Goal: Task Accomplishment & Management: Use online tool/utility

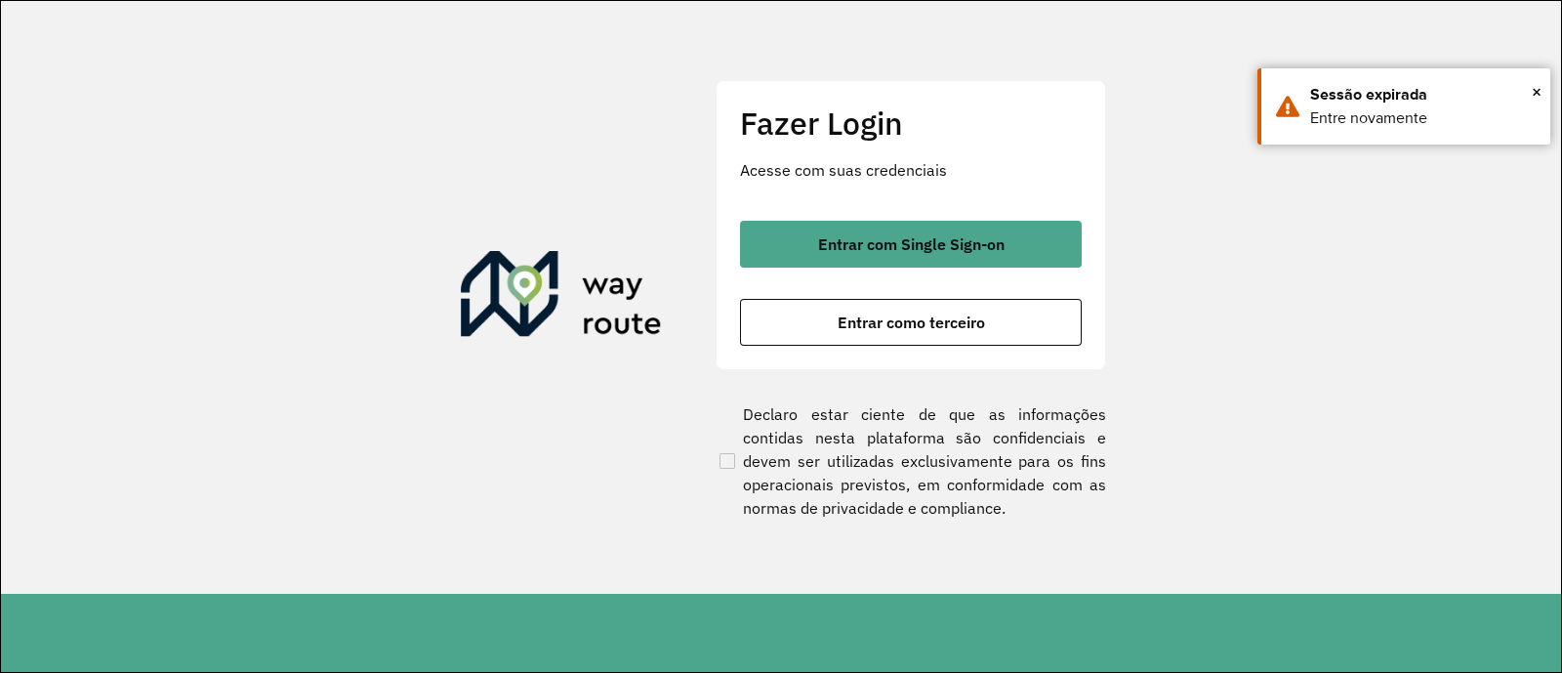
click at [877, 231] on button "Entrar com Single Sign-on" at bounding box center [911, 244] width 342 height 47
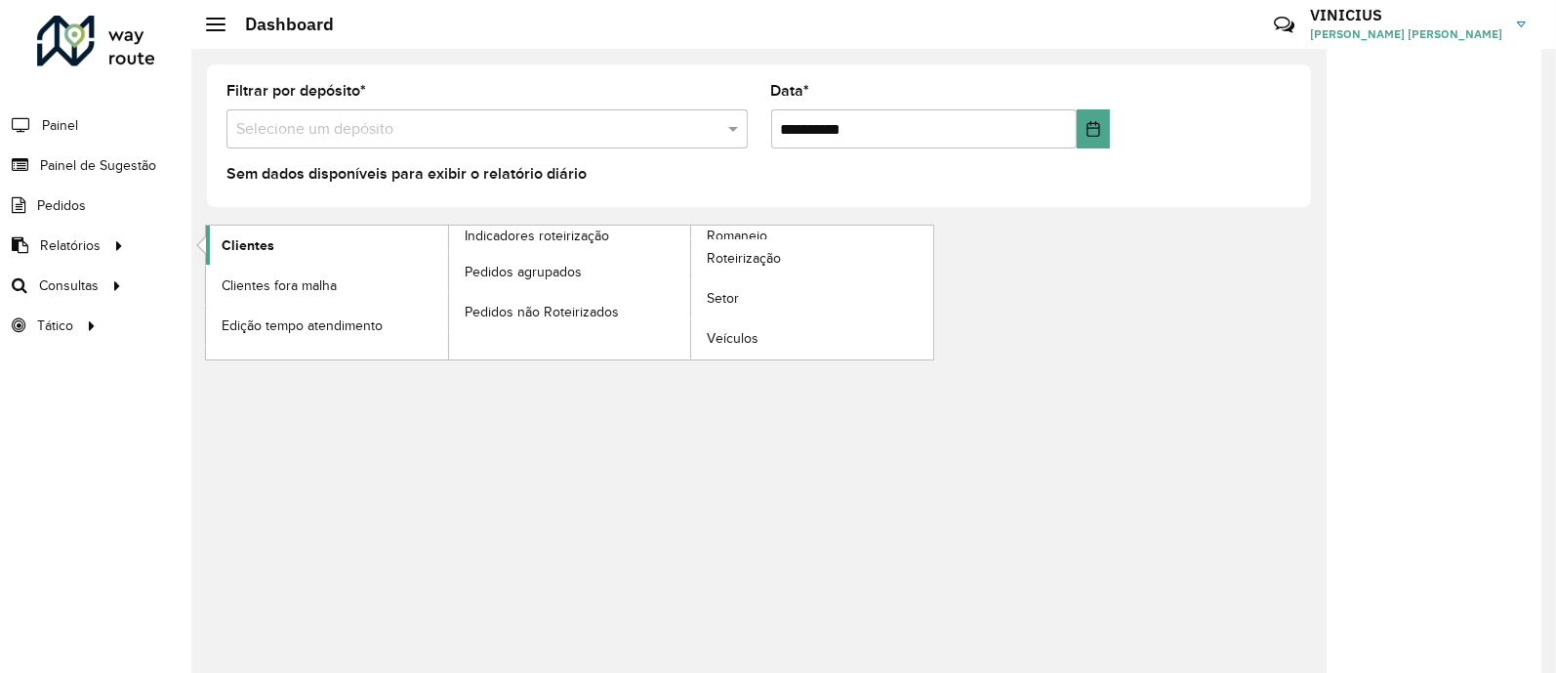
click at [277, 264] on link "Clientes" at bounding box center [327, 244] width 242 height 39
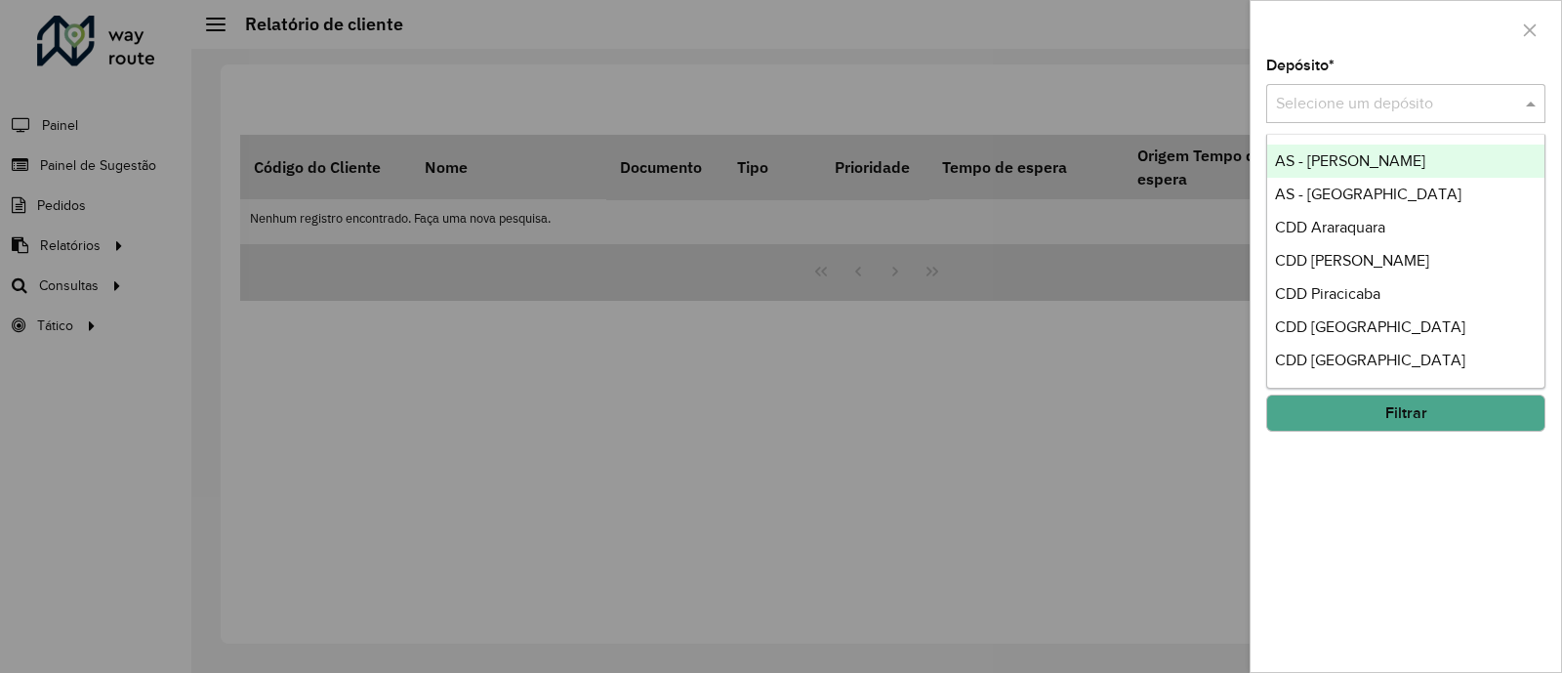
click at [1320, 114] on input "text" at bounding box center [1386, 104] width 221 height 23
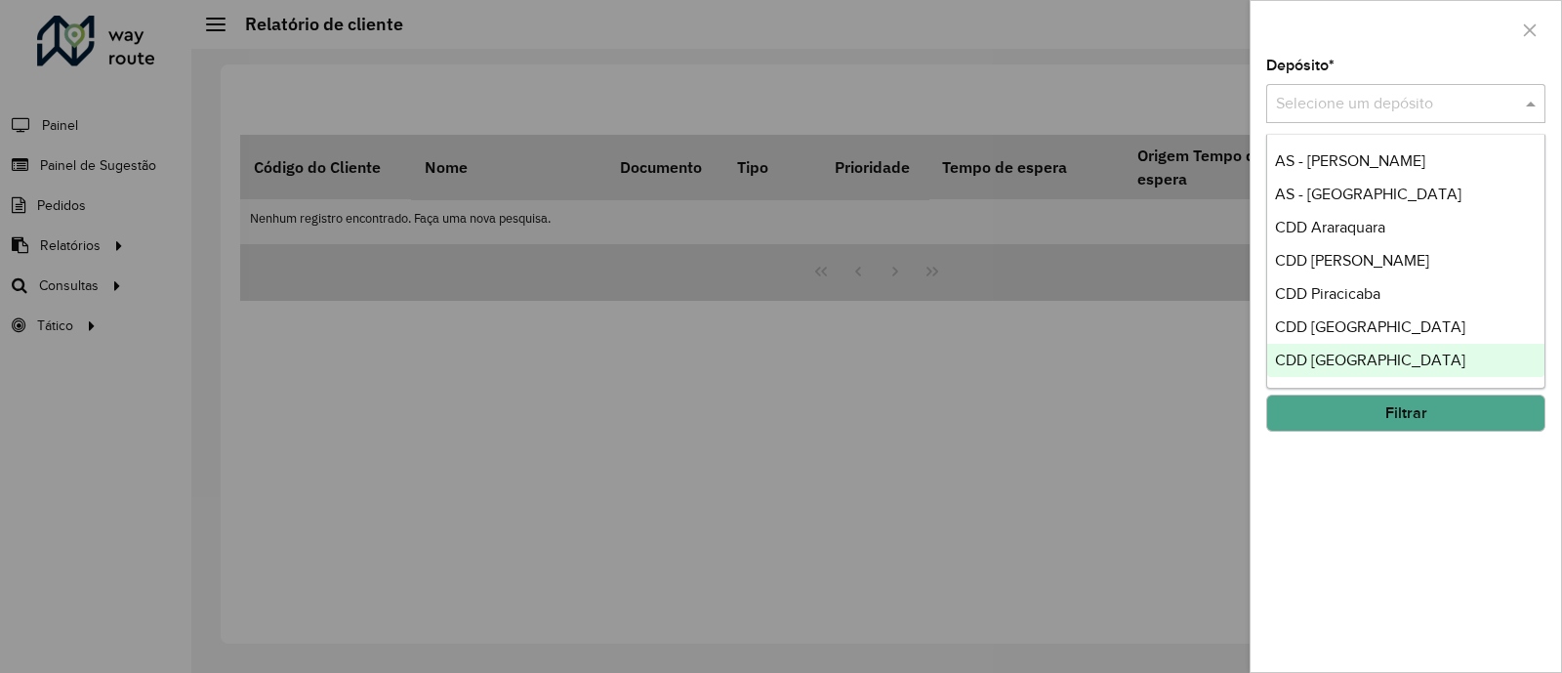
click at [1311, 351] on span "CDD [GEOGRAPHIC_DATA]" at bounding box center [1370, 359] width 190 height 17
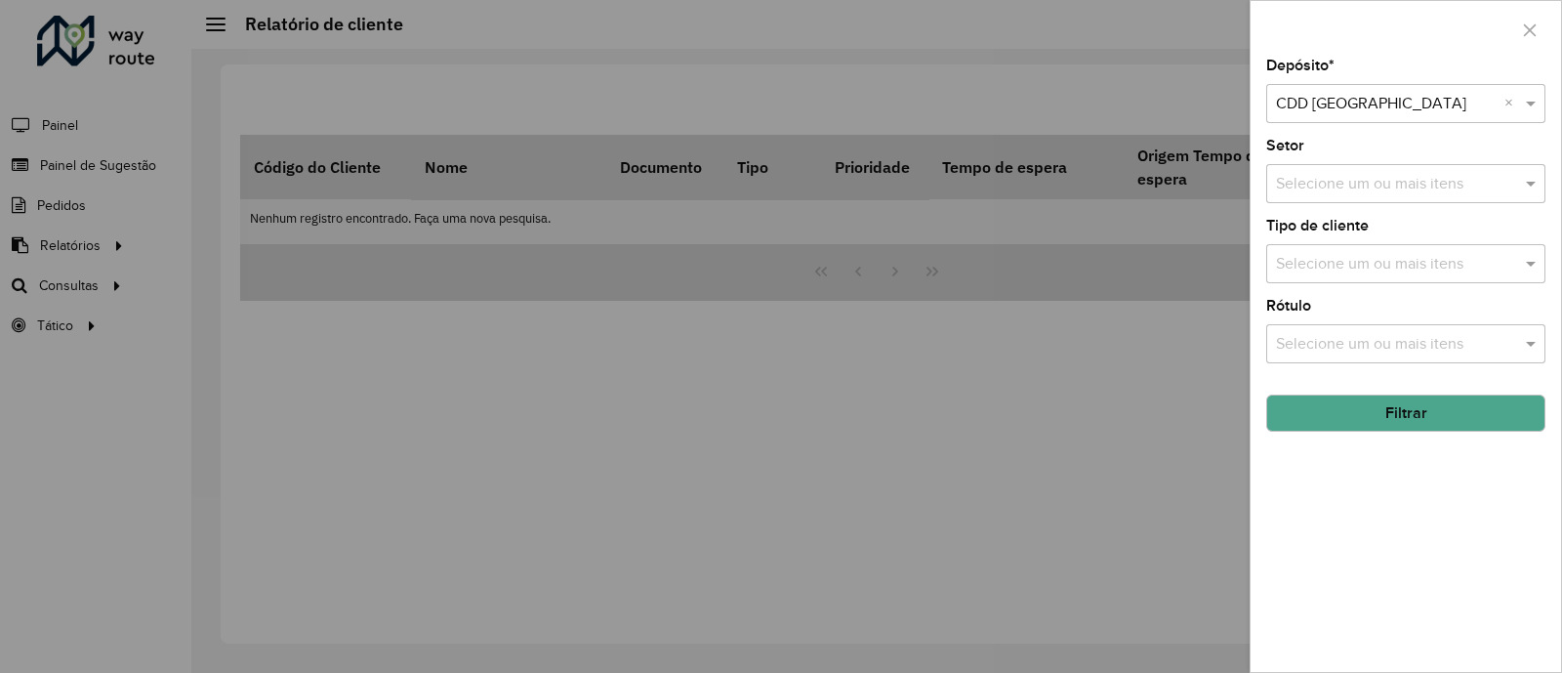
click at [1393, 262] on input "text" at bounding box center [1396, 264] width 250 height 23
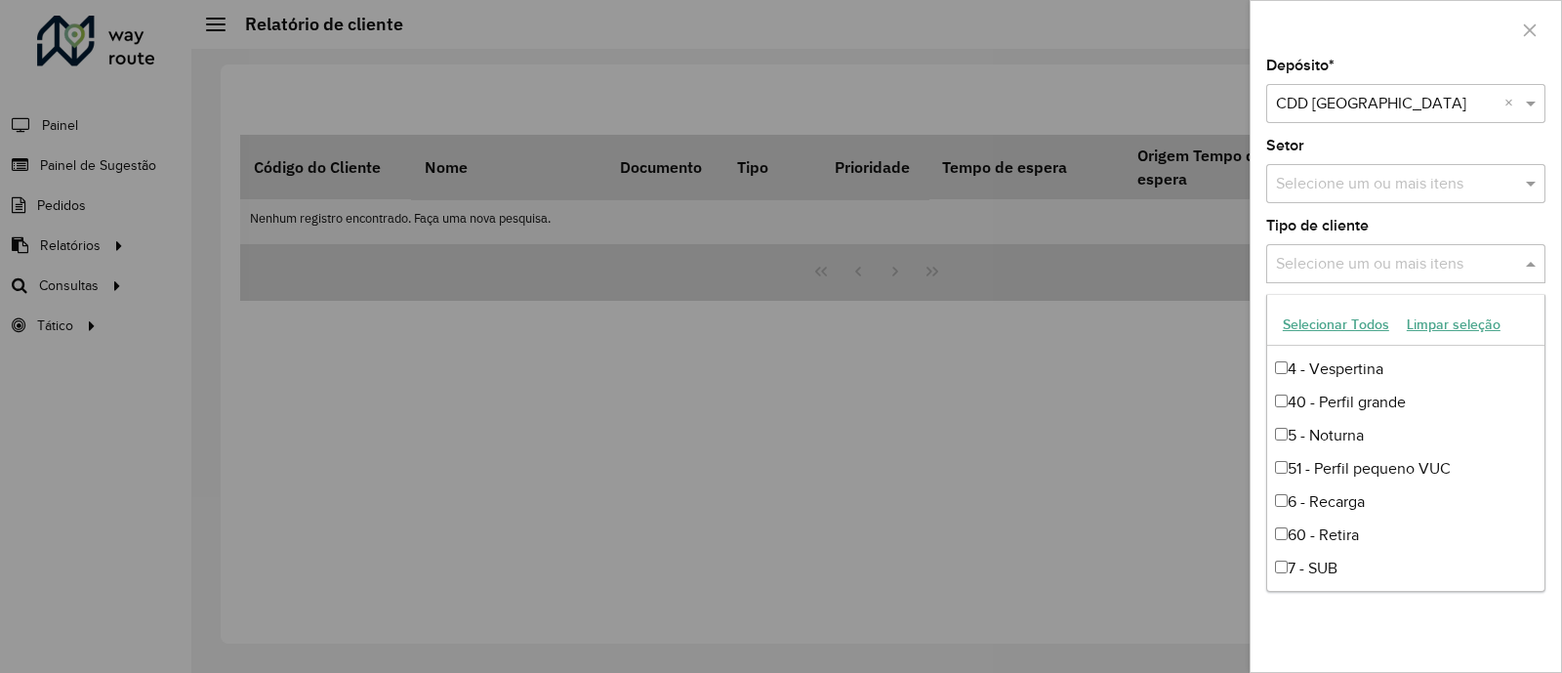
scroll to position [233, 0]
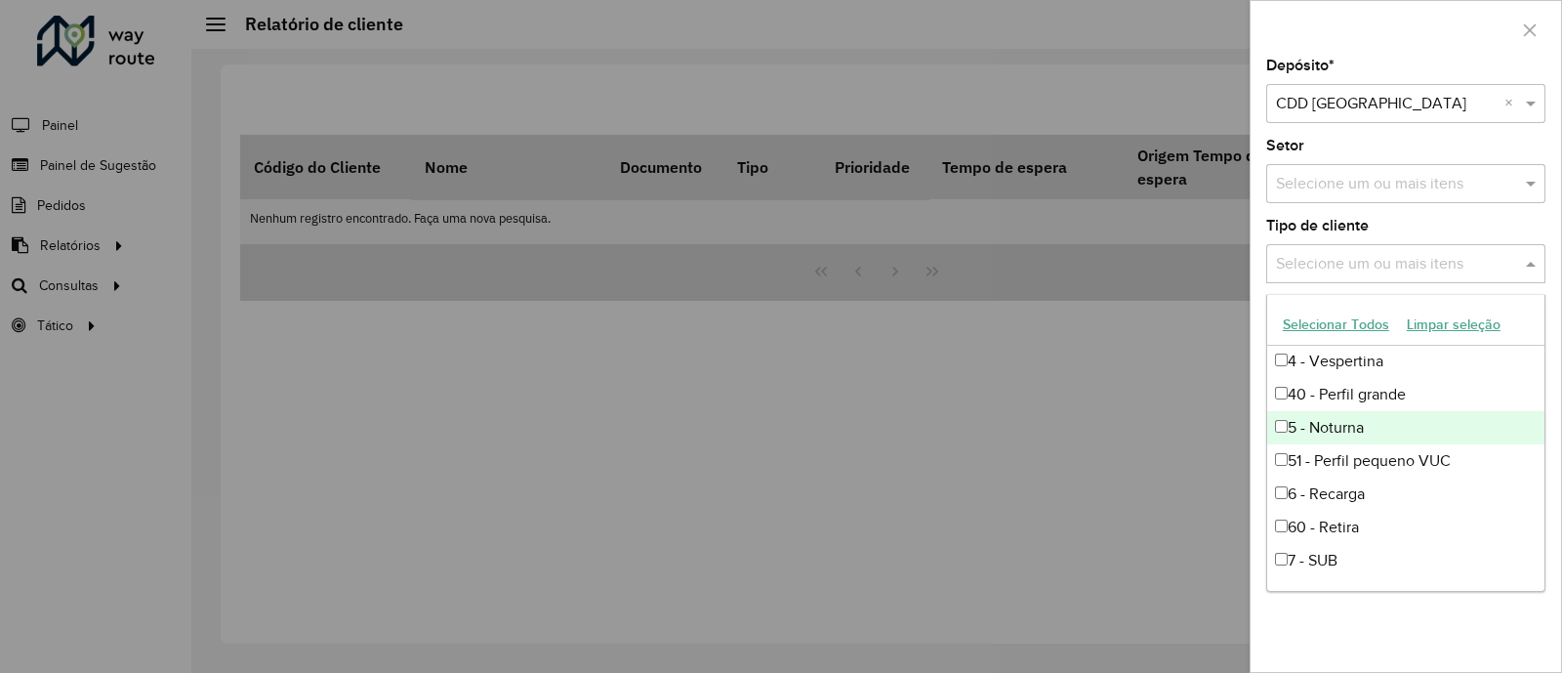
click at [1386, 422] on div "5 - Noturna" at bounding box center [1405, 427] width 277 height 33
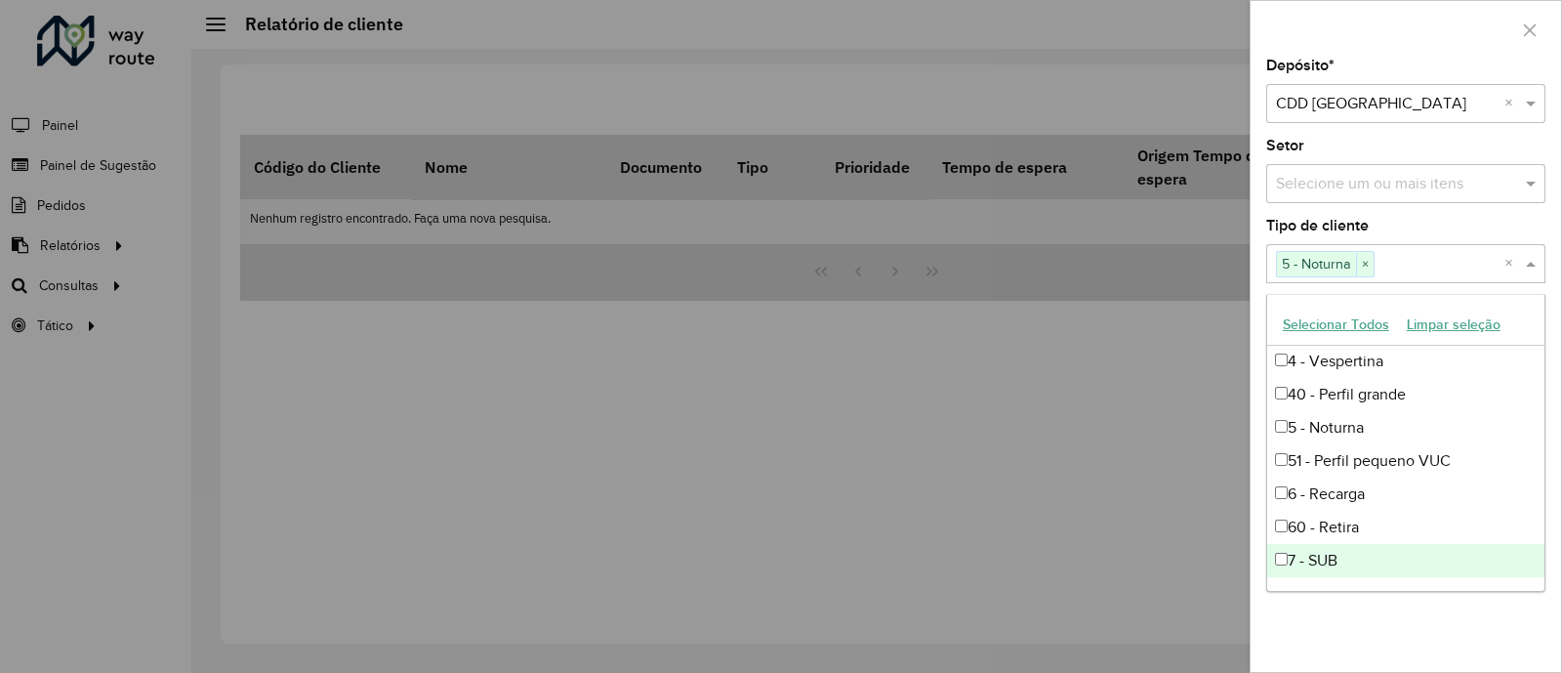
click at [1410, 633] on div "Depósito * Selecione um depósito × CDD [GEOGRAPHIC_DATA] × Setor Selecione um o…" at bounding box center [1405, 365] width 310 height 613
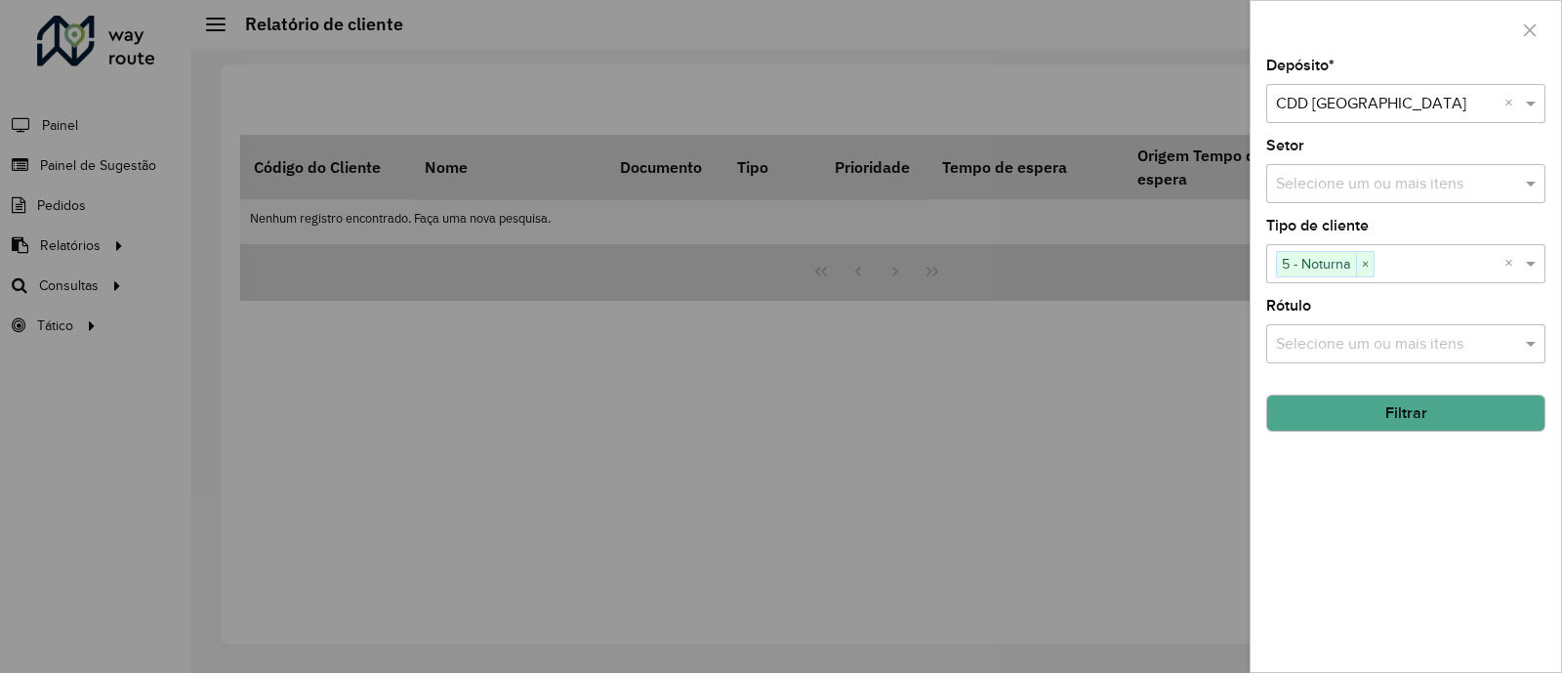
click at [1434, 420] on button "Filtrar" at bounding box center [1405, 412] width 279 height 37
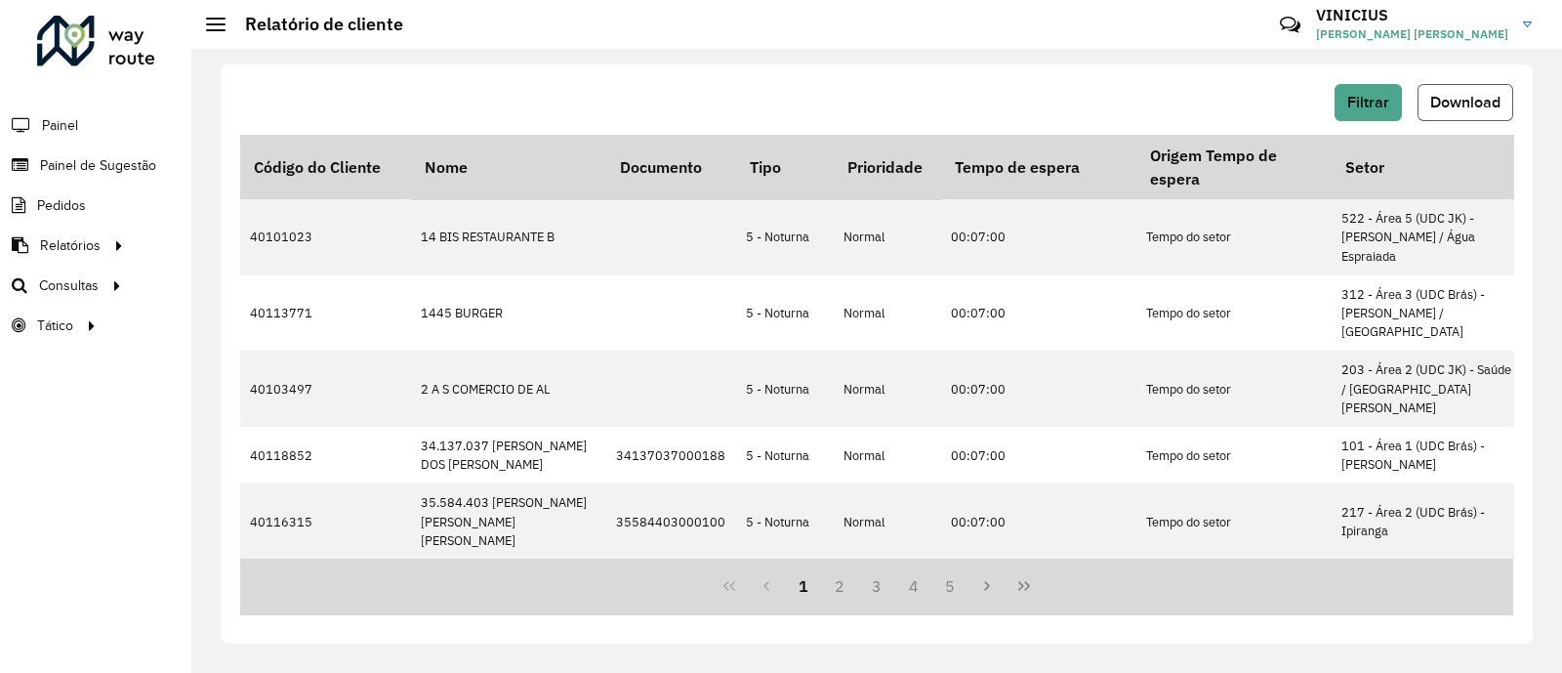
click at [1449, 95] on span "Download" at bounding box center [1465, 102] width 70 height 17
